Goal: Use online tool/utility: Utilize a website feature to perform a specific function

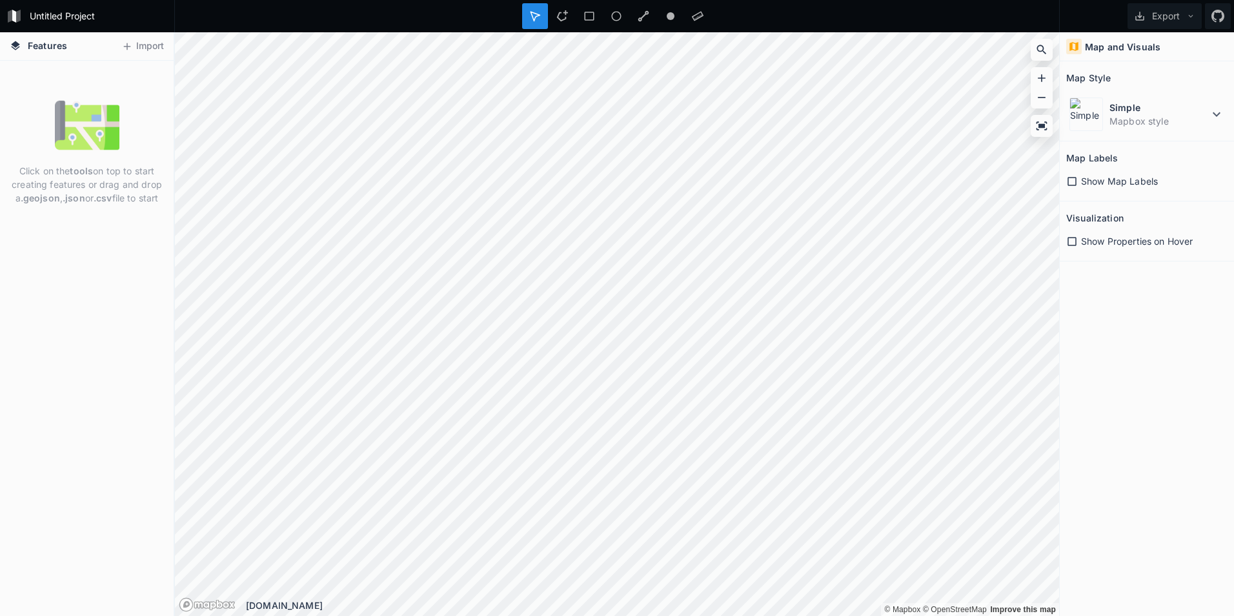
click at [142, 30] on div "Untitled Project" at bounding box center [87, 16] width 174 height 32
click at [139, 43] on button "Import" at bounding box center [142, 46] width 55 height 21
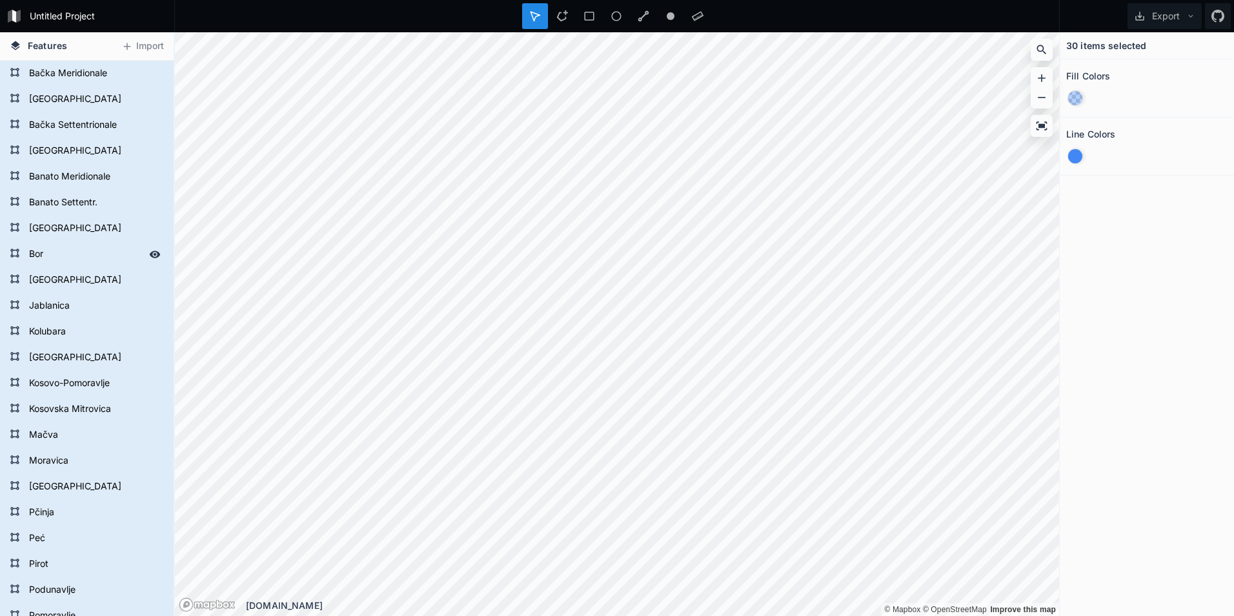
click at [27, 261] on form "Bor" at bounding box center [85, 254] width 121 height 19
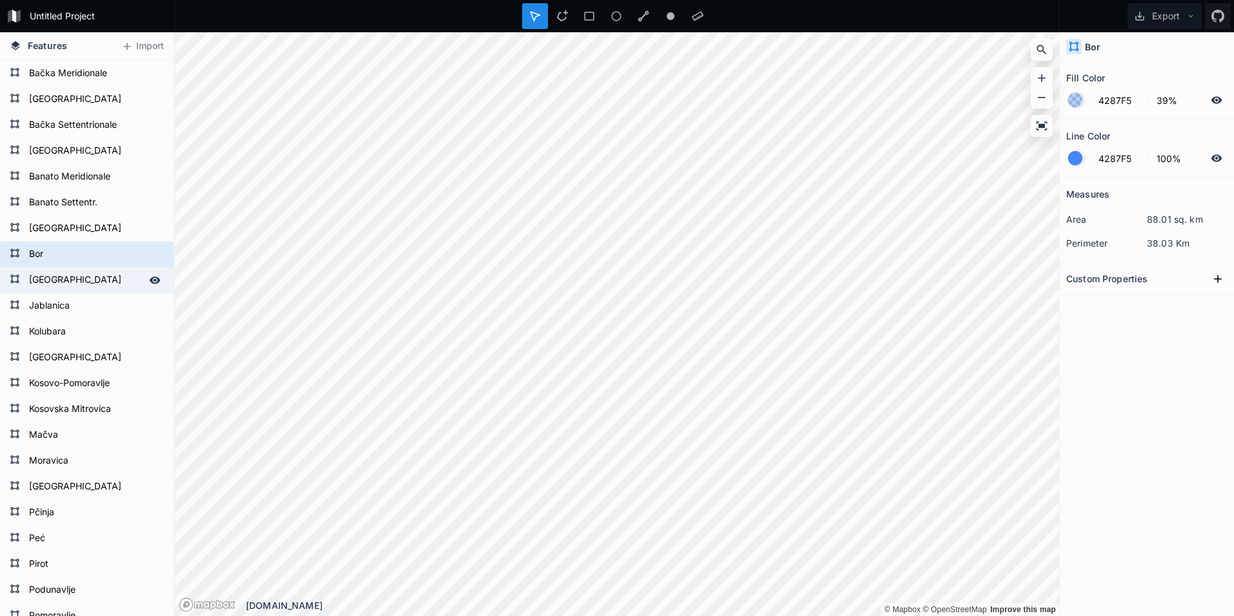
click at [62, 285] on form "Braničevo" at bounding box center [85, 279] width 121 height 19
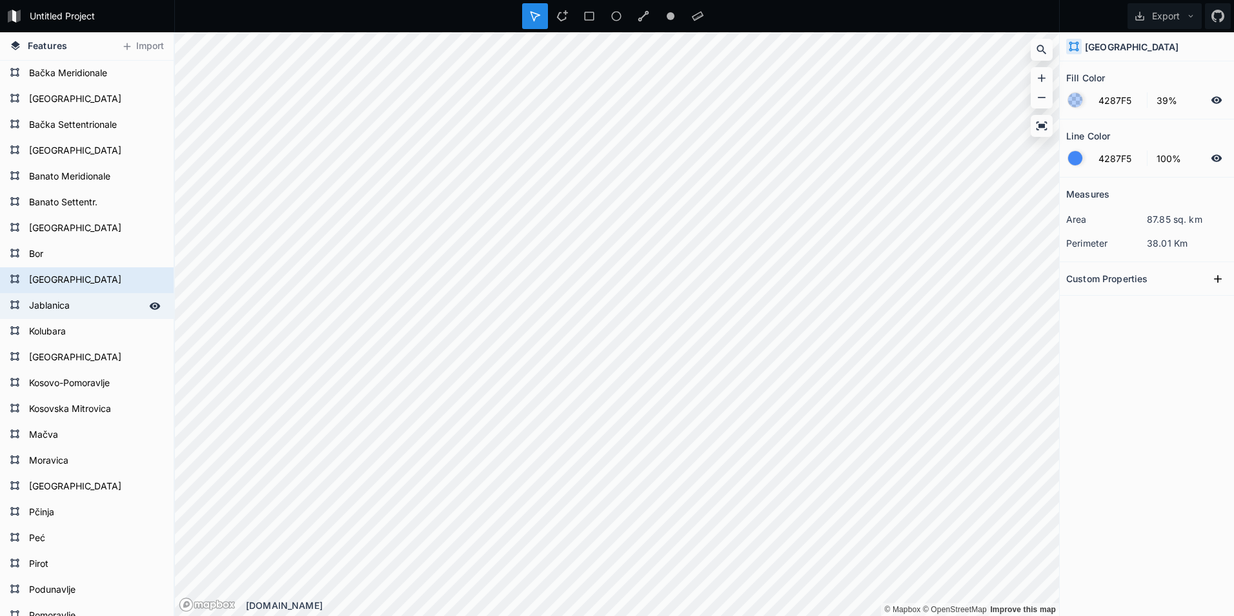
click at [66, 310] on form "Jablanica" at bounding box center [85, 305] width 121 height 19
